Goal: Check status: Check status

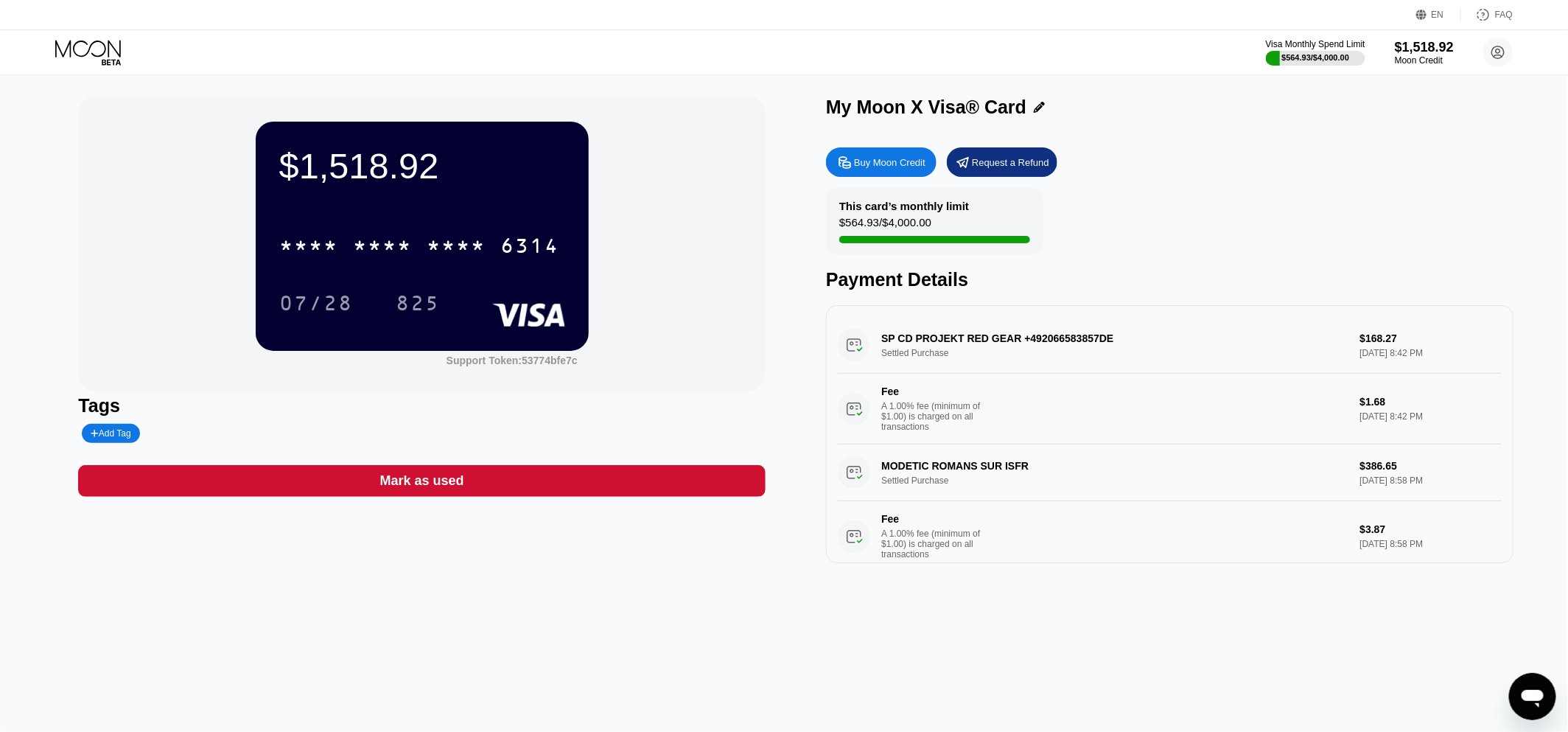
scroll to position [629, 0]
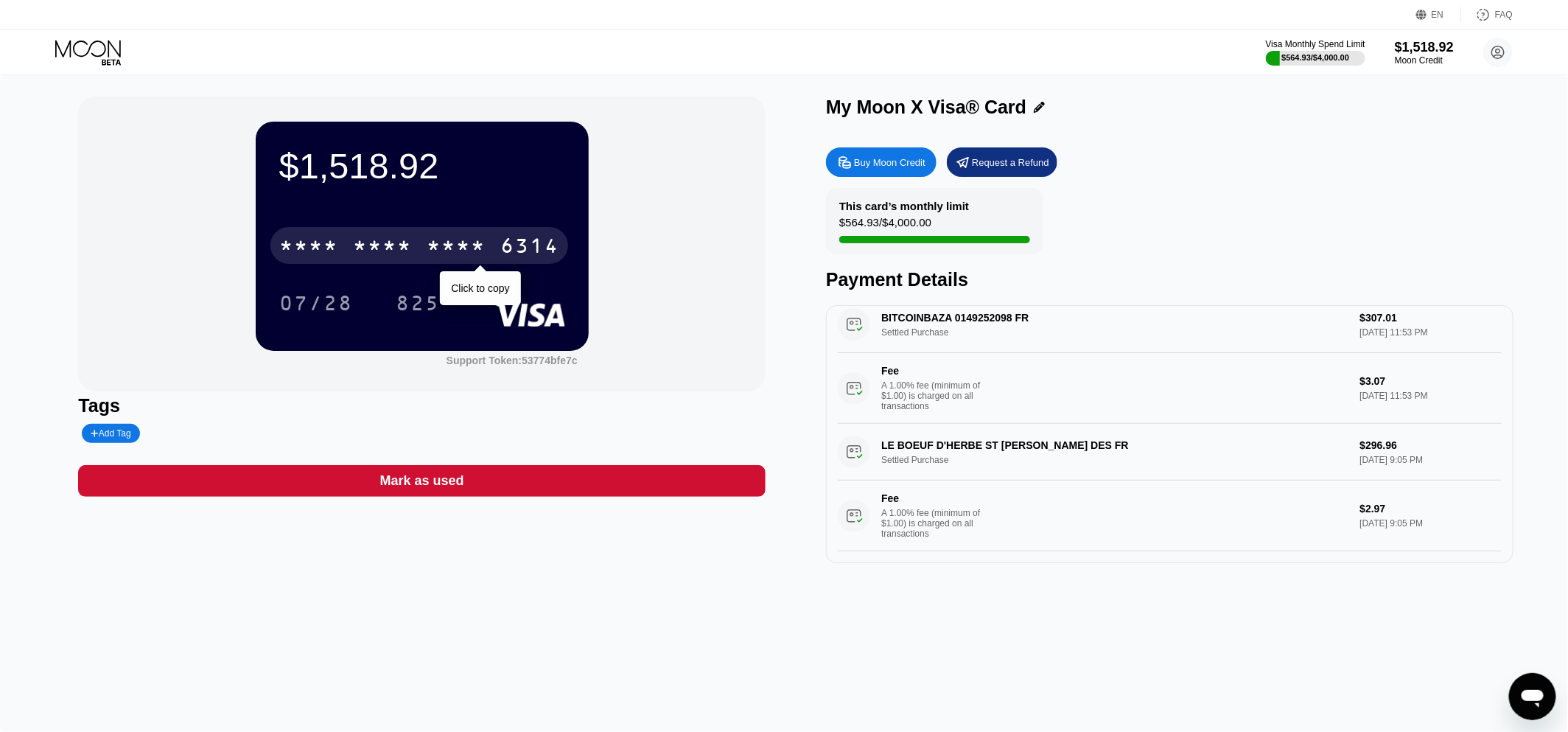
click at [416, 244] on div "* * * * * * * * * * * * 6314" at bounding box center [418, 245] width 298 height 37
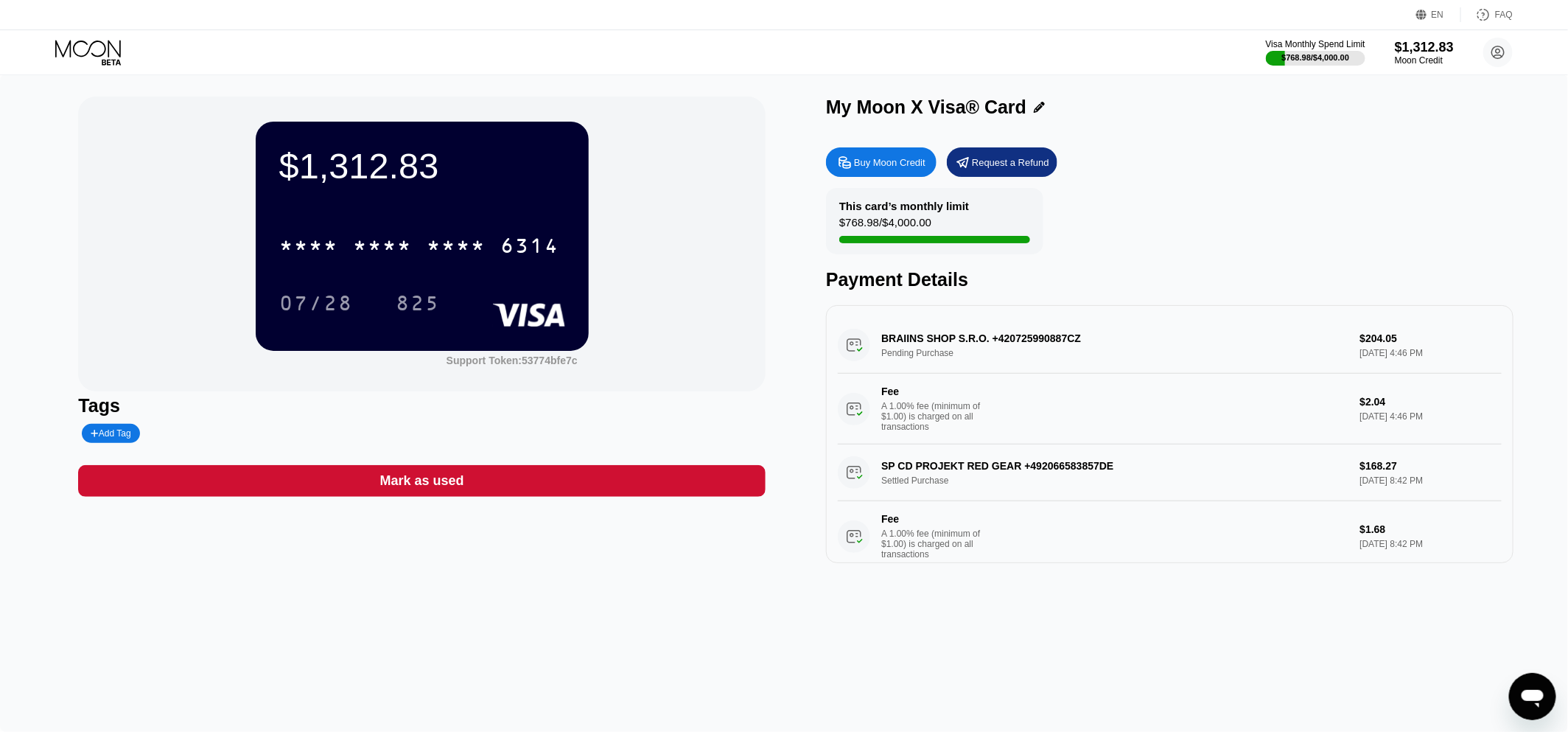
click at [1240, 220] on div "This card’s monthly limit $768.98 / $4,000.00 Payment Details" at bounding box center [1170, 240] width 687 height 103
